Goal: Obtain resource: Obtain resource

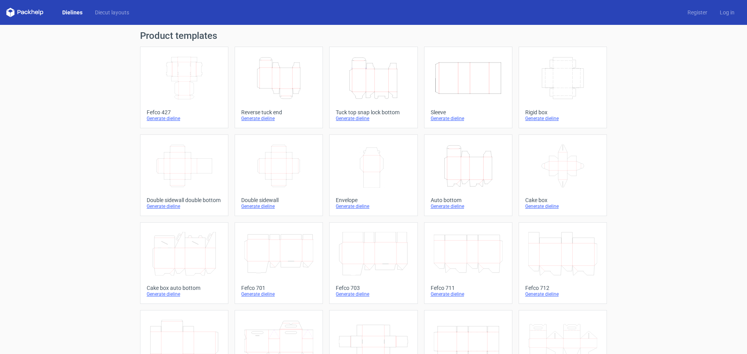
click at [474, 245] on icon at bounding box center [468, 254] width 69 height 44
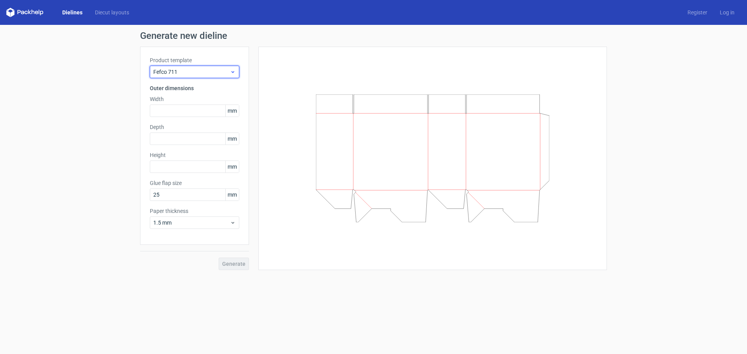
click at [201, 67] on div "Fefco 711" at bounding box center [194, 72] width 89 height 12
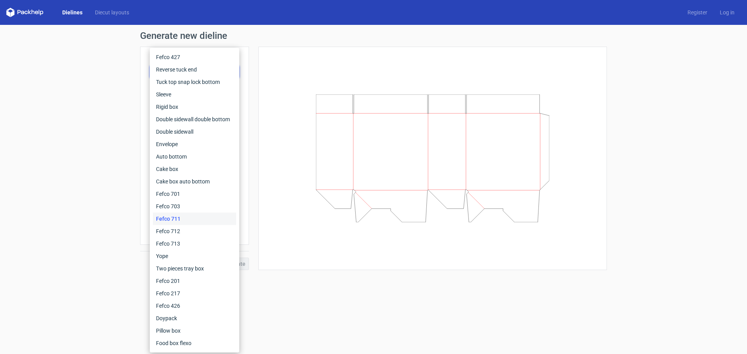
click at [268, 66] on div at bounding box center [432, 159] width 349 height 224
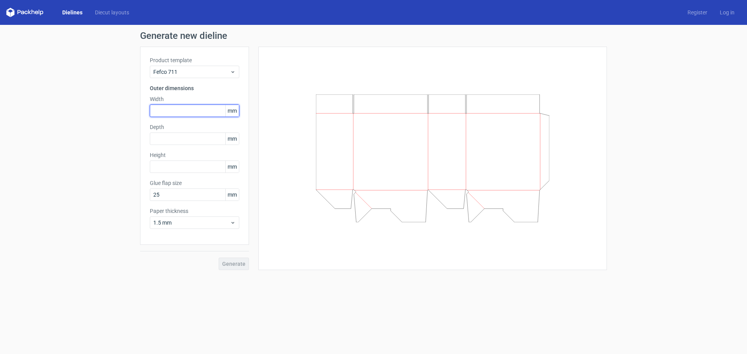
click at [190, 109] on input "text" at bounding box center [194, 111] width 89 height 12
type input "175"
type input "105"
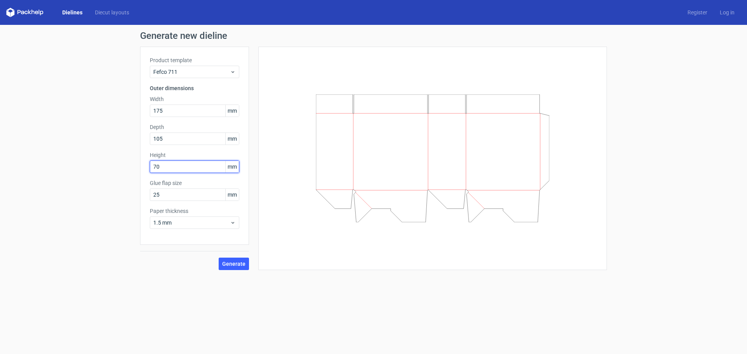
type input "70"
type input "20"
click at [219, 258] on button "Generate" at bounding box center [234, 264] width 30 height 12
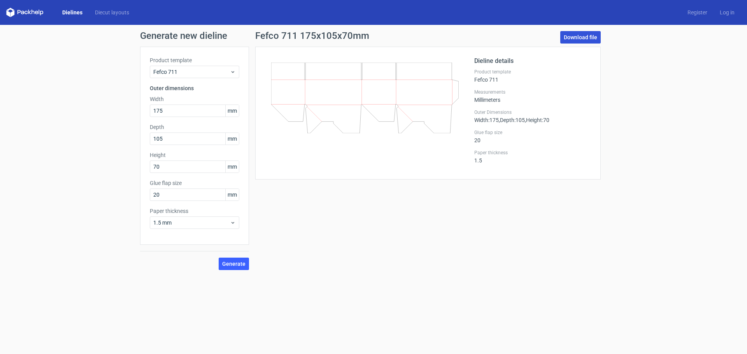
click at [580, 39] on link "Download file" at bounding box center [580, 37] width 40 height 12
